Goal: Information Seeking & Learning: Learn about a topic

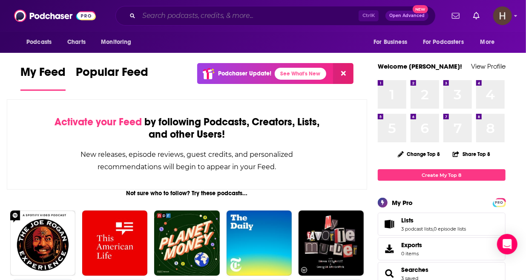
click at [226, 17] on input "Search podcasts, credits, & more..." at bounding box center [249, 16] width 220 height 14
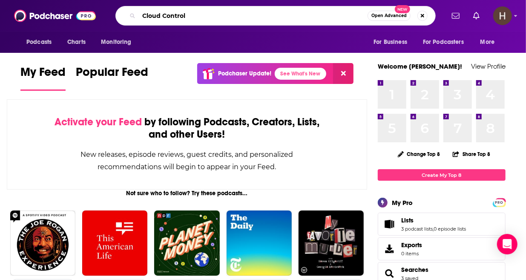
type input "Cloud Control"
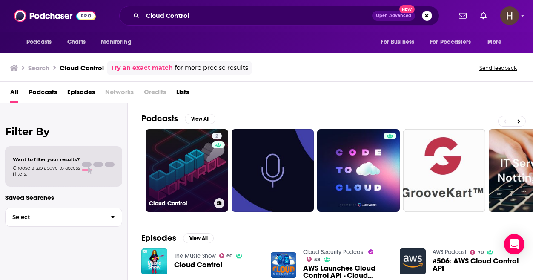
click at [196, 158] on link "2 Cloud Control" at bounding box center [187, 170] width 83 height 83
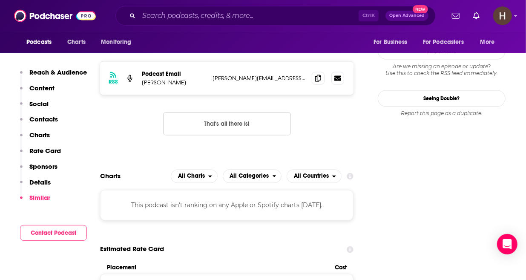
scroll to position [154, 0]
